Goal: Check status: Check status

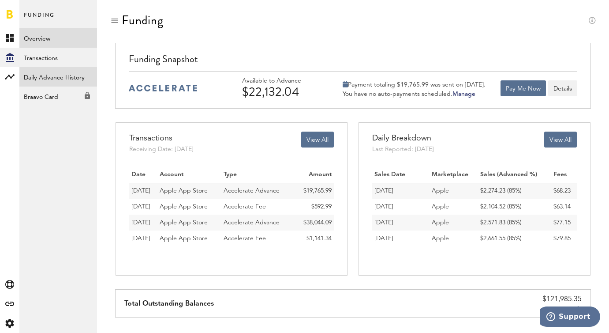
click at [79, 79] on link "Daily Advance History" at bounding box center [58, 76] width 78 height 19
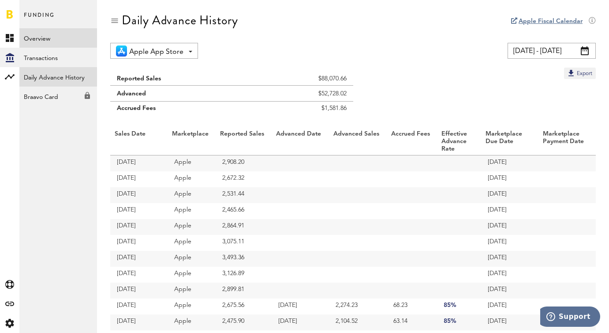
click at [58, 41] on link "Overview" at bounding box center [58, 37] width 78 height 19
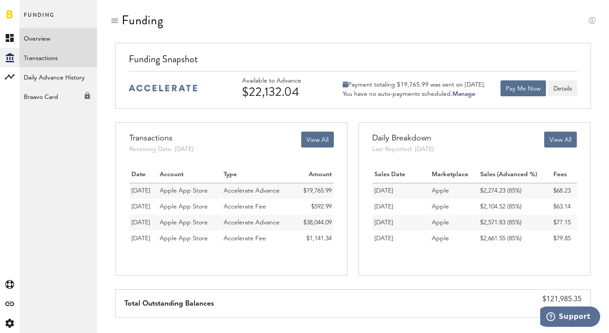
click at [57, 58] on link "Transactions" at bounding box center [58, 57] width 78 height 19
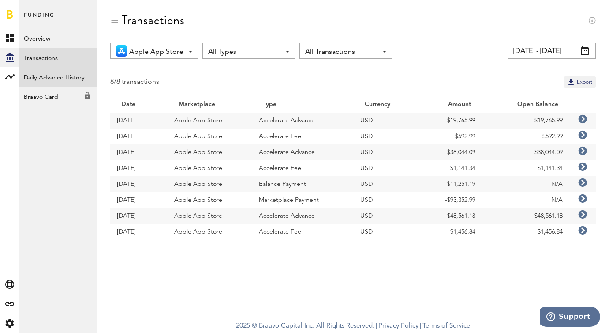
click at [58, 70] on link "Daily Advance History" at bounding box center [58, 76] width 78 height 19
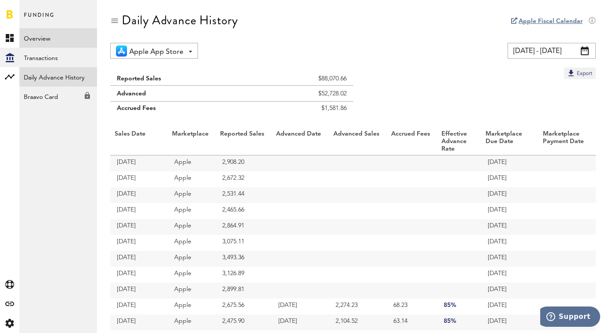
click at [81, 30] on link "Overview" at bounding box center [58, 37] width 78 height 19
